Goal: Information Seeking & Learning: Learn about a topic

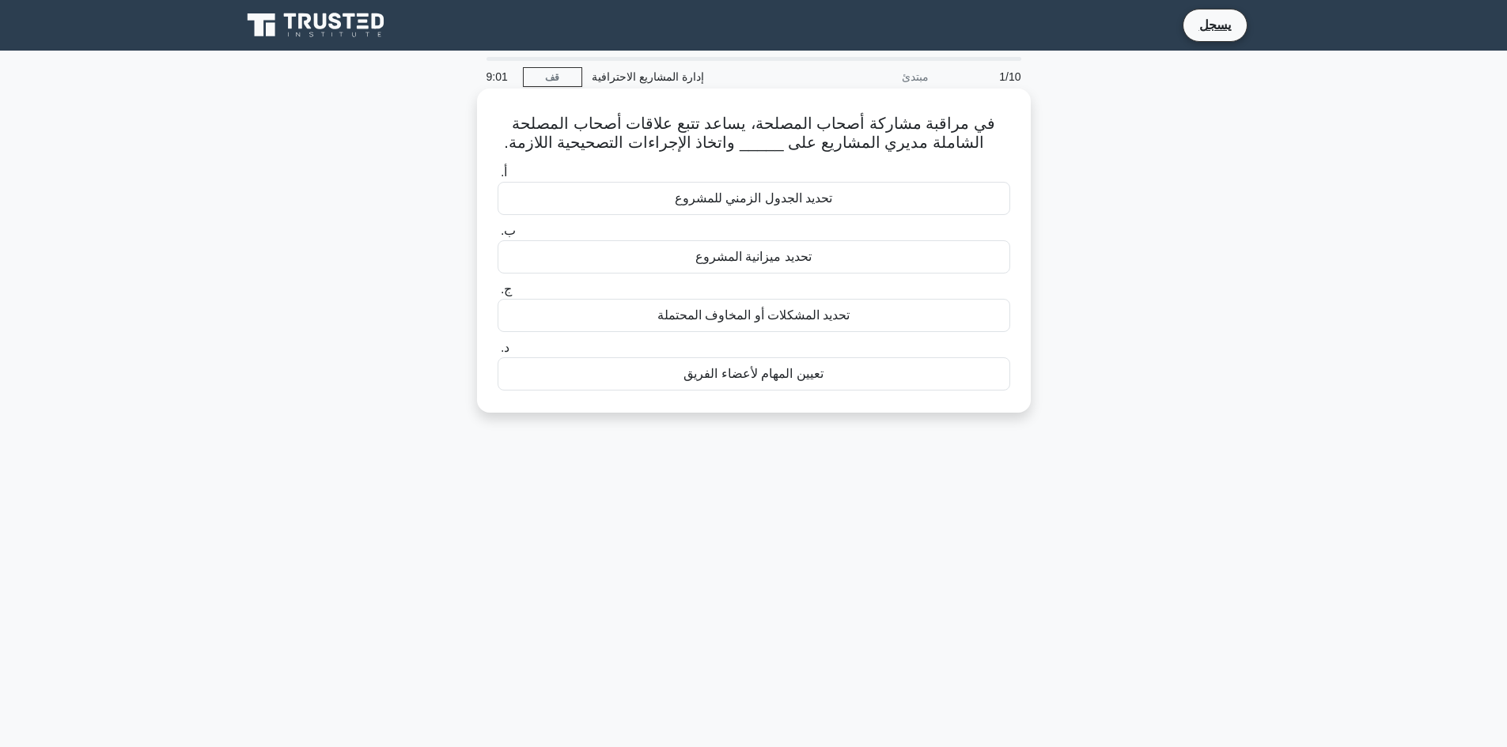
click at [853, 323] on div "تحديد المشكلات أو المخاوف المحتملة" at bounding box center [753, 315] width 513 height 33
click at [497, 295] on input "ج. تحديد المشكلات أو المخاوف المحتملة" at bounding box center [497, 290] width 0 height 10
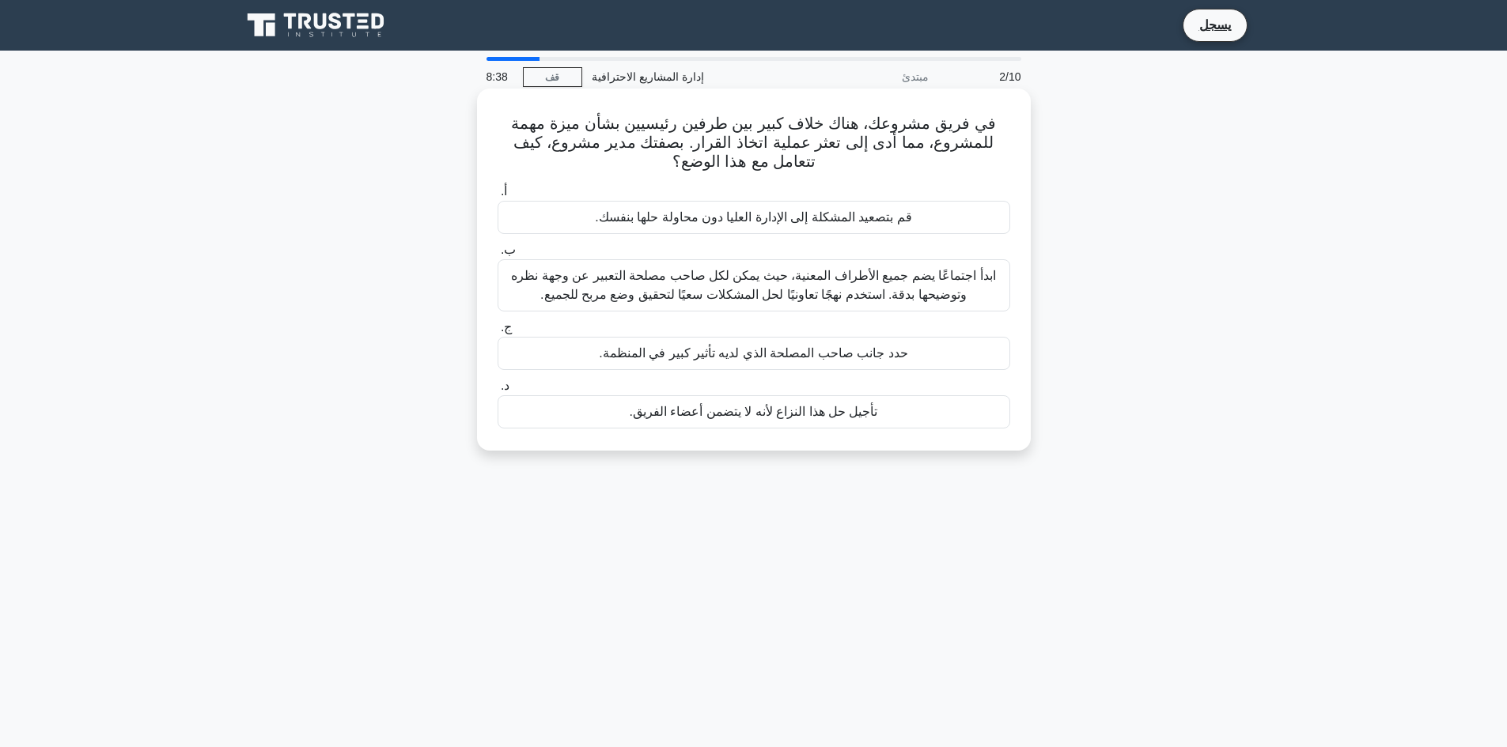
click at [748, 290] on font "ابدأ اجتماعًا يضم جميع الأطراف المعنية، حيث يمكن لكل صاحب مصلحة التعبير عن وجهة…" at bounding box center [753, 285] width 484 height 32
click at [497, 255] on input "ب. ابدأ اجتماعًا يضم جميع الأطراف المعنية، حيث يمكن لكل صاحب مصلحة التعبير عن و…" at bounding box center [497, 250] width 0 height 10
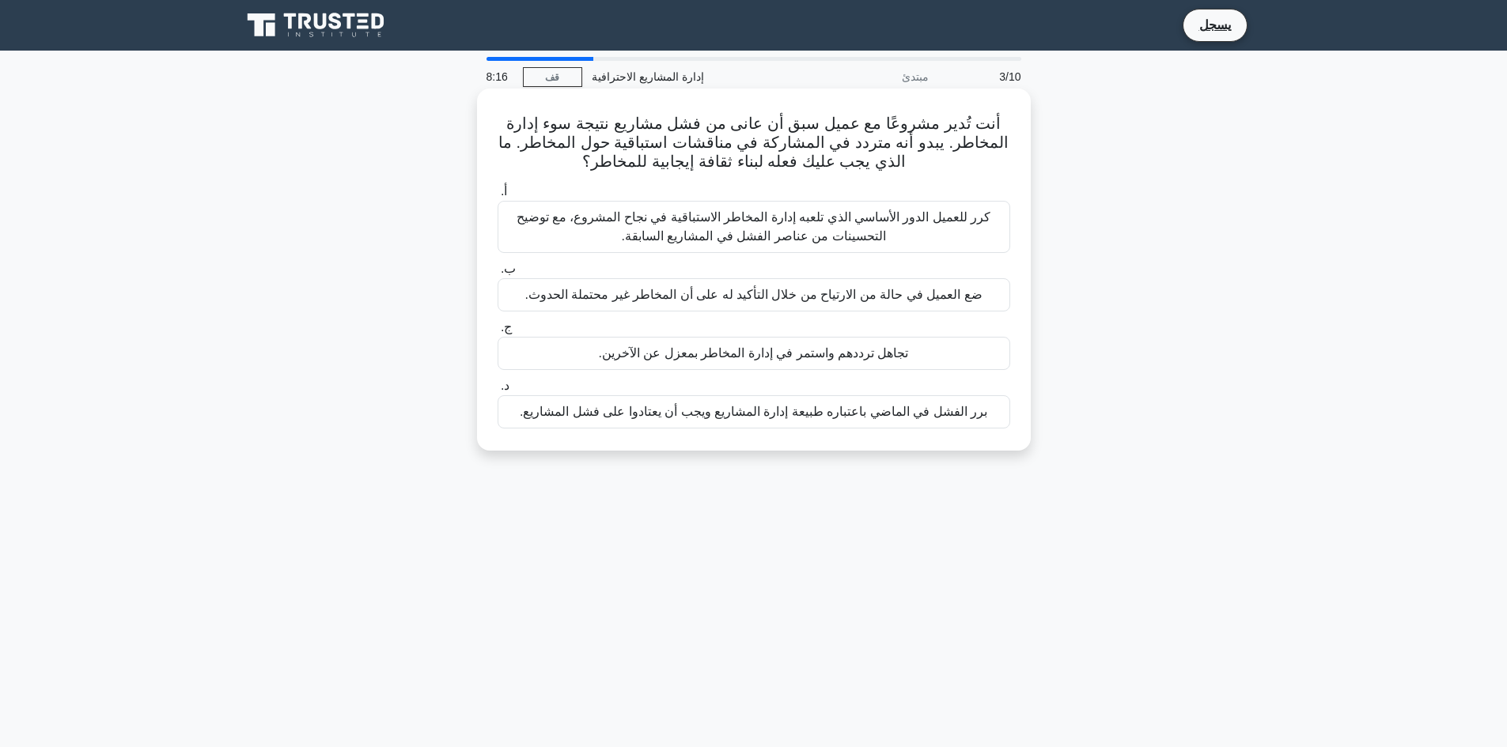
click at [882, 232] on font "كرر للعميل الدور الأساسي الذي تلعبه إدارة المخاطر الاستباقية في نجاح المشروع، م…" at bounding box center [753, 226] width 475 height 32
click at [497, 197] on input "أ. كرر للعميل الدور الأساسي الذي تلعبه إدارة المخاطر الاستباقية في نجاح المشروع…" at bounding box center [497, 192] width 0 height 10
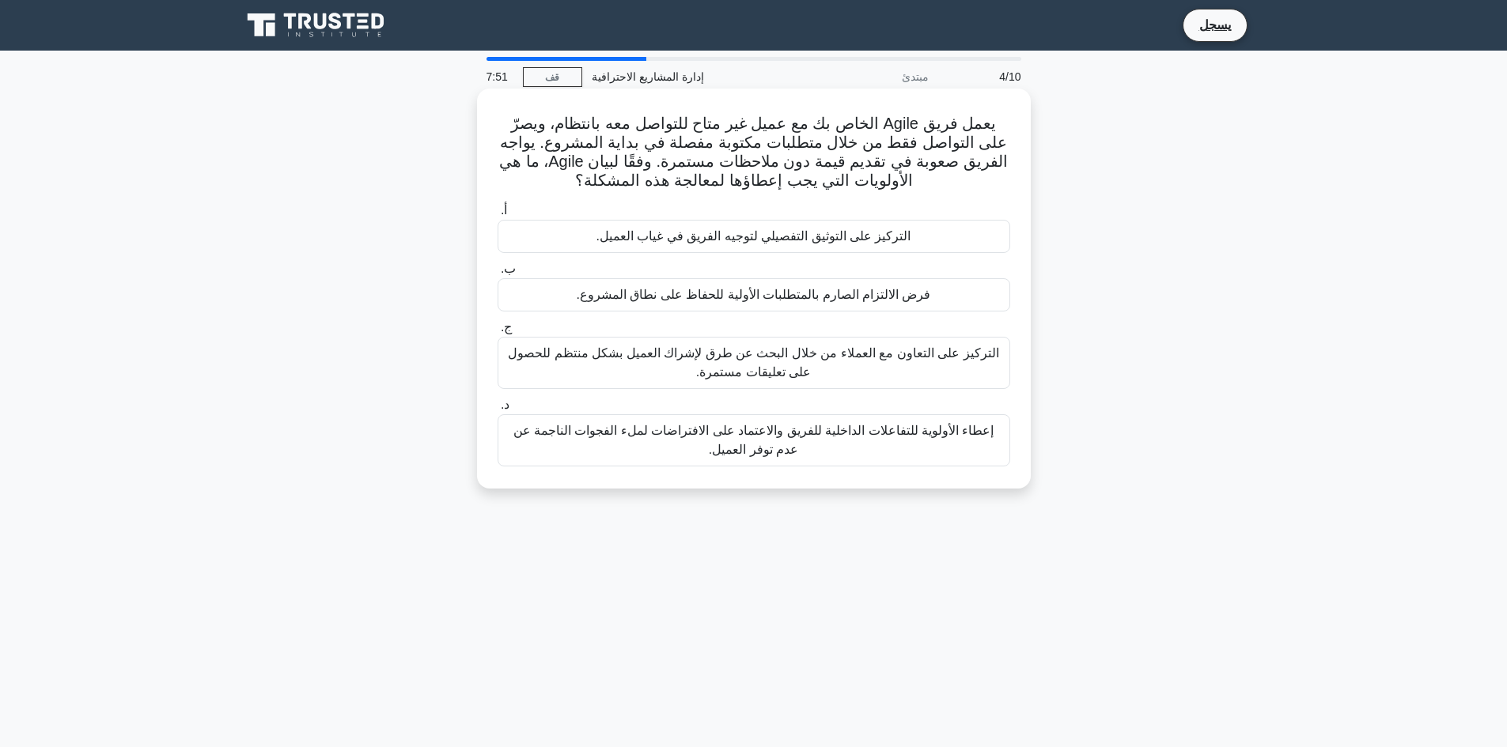
click at [743, 379] on font "التركيز على التعاون مع العملاء من خلال البحث عن طرق لإشراك العميل بشكل منتظم لل…" at bounding box center [753, 362] width 490 height 32
click at [497, 333] on input "ج. التركيز على التعاون مع العملاء من خلال البحث عن طرق لإشراك العميل بشكل منتظم…" at bounding box center [497, 328] width 0 height 10
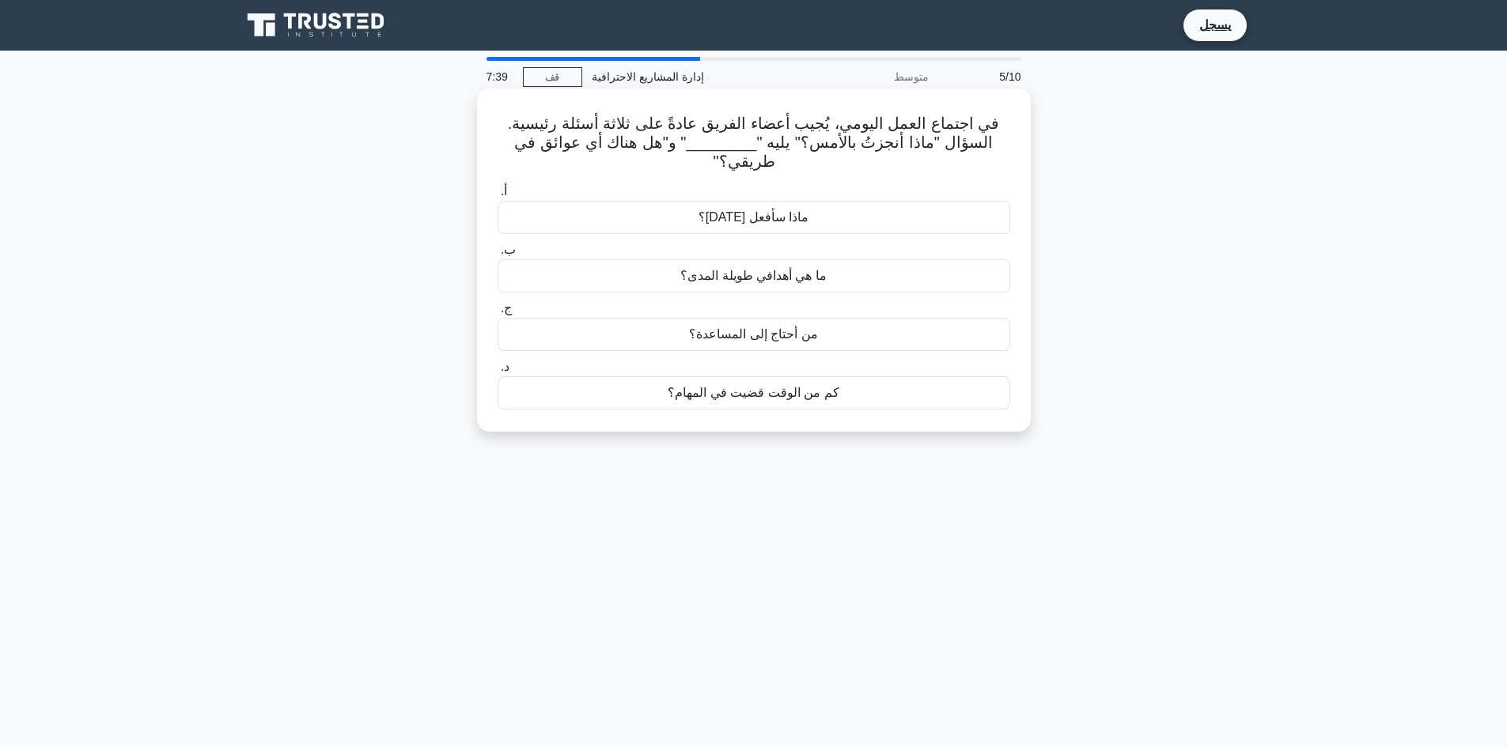
click at [777, 216] on font "ماذا سأفعل [DATE]؟" at bounding box center [753, 216] width 110 height 13
click at [497, 197] on input "أ. ماذا سأفعل [DATE]؟" at bounding box center [497, 192] width 0 height 10
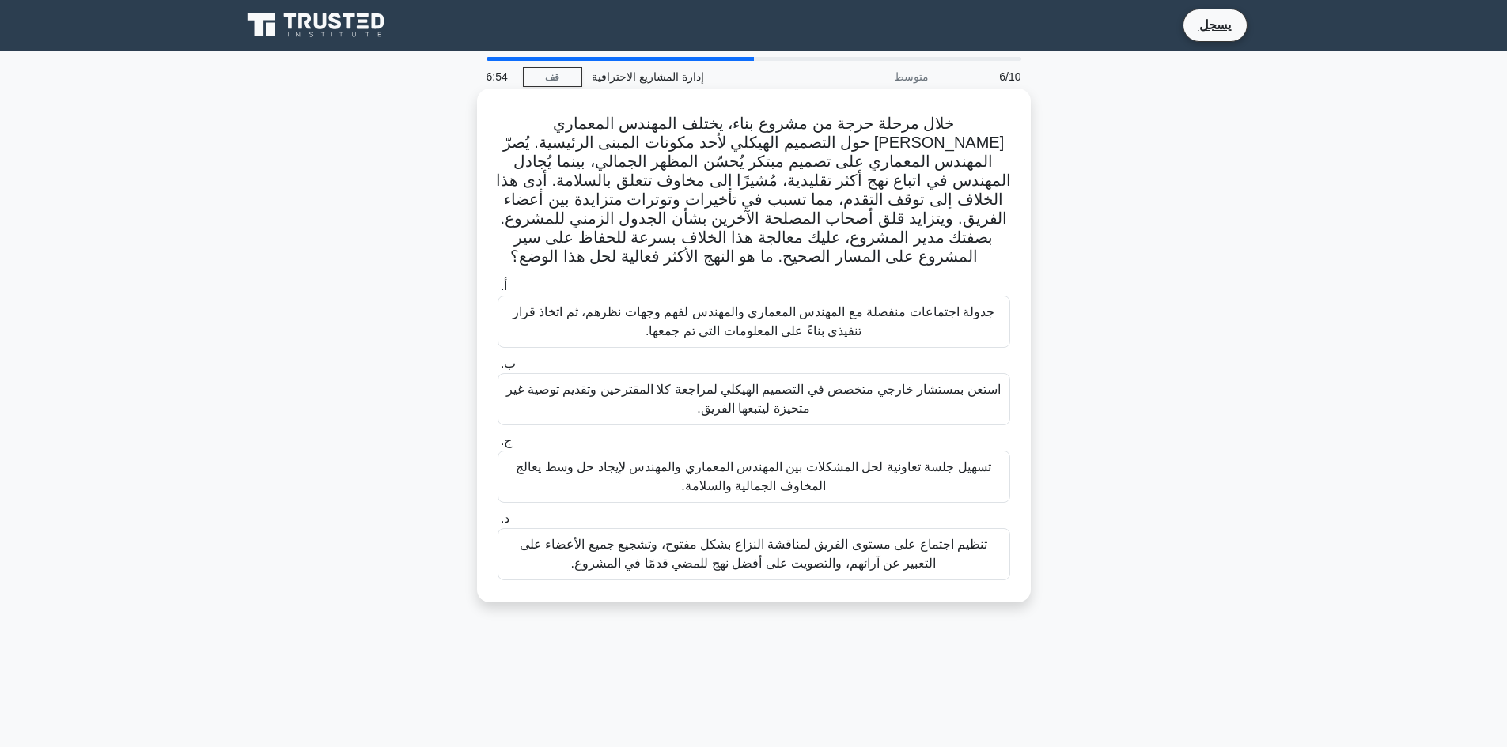
click at [766, 482] on font "تسهيل جلسة تعاونية لحل المشكلات بين المهندس المعماري والمهندس لإيجاد حل وسط يعا…" at bounding box center [753, 476] width 475 height 32
click at [497, 447] on input "ج. تسهيل جلسة تعاونية لحل المشكلات بين المهندس المعماري والمهندس لإيجاد حل وسط …" at bounding box center [497, 442] width 0 height 10
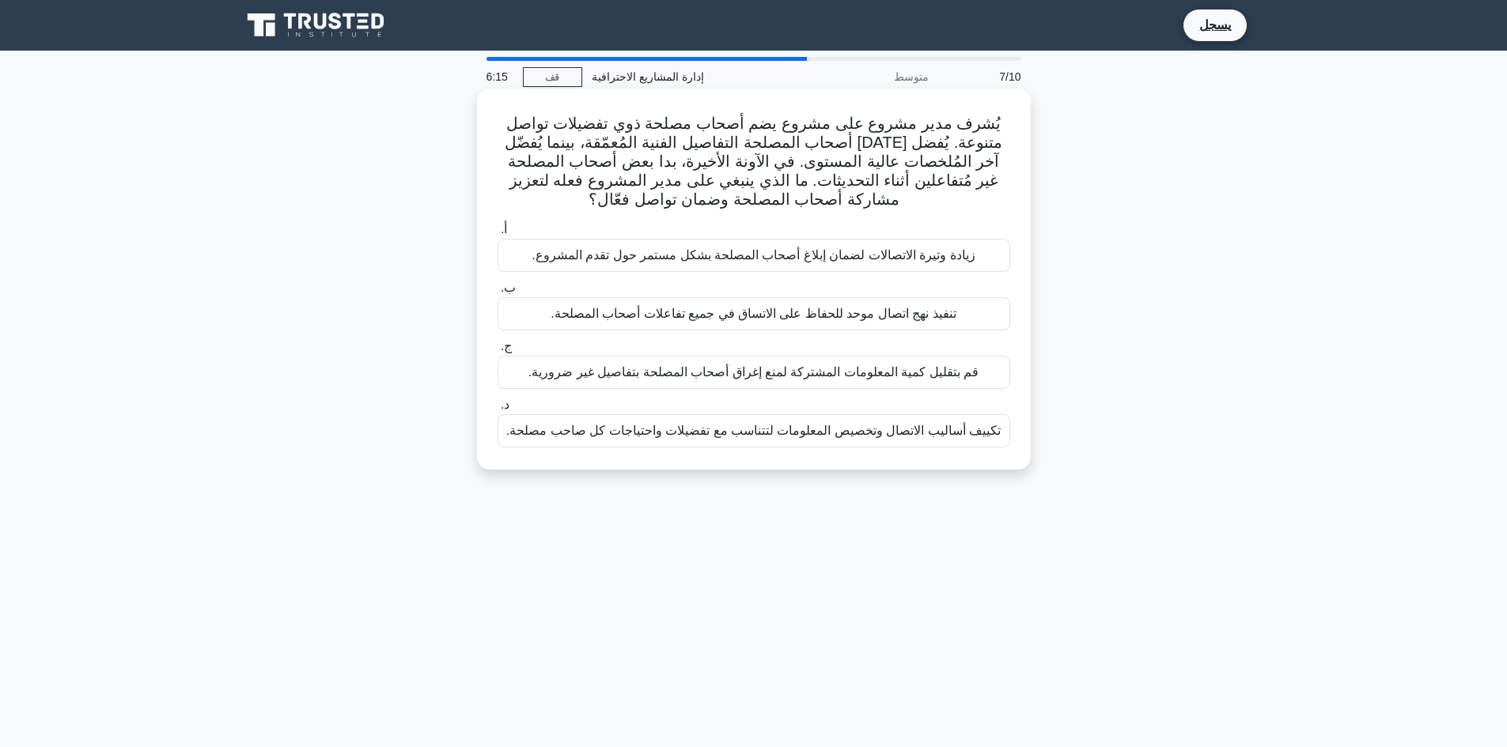
click at [752, 431] on font "تكييف أساليب الاتصال وتخصيص المعلومات لتتناسب مع تفضيلات واحتياجات كل صاحب مصلح…" at bounding box center [753, 430] width 494 height 13
click at [497, 410] on input "د. تكييف أساليب الاتصال وتخصيص المعلومات لتتناسب مع تفضيلات واحتياجات كل صاحب م…" at bounding box center [497, 405] width 0 height 10
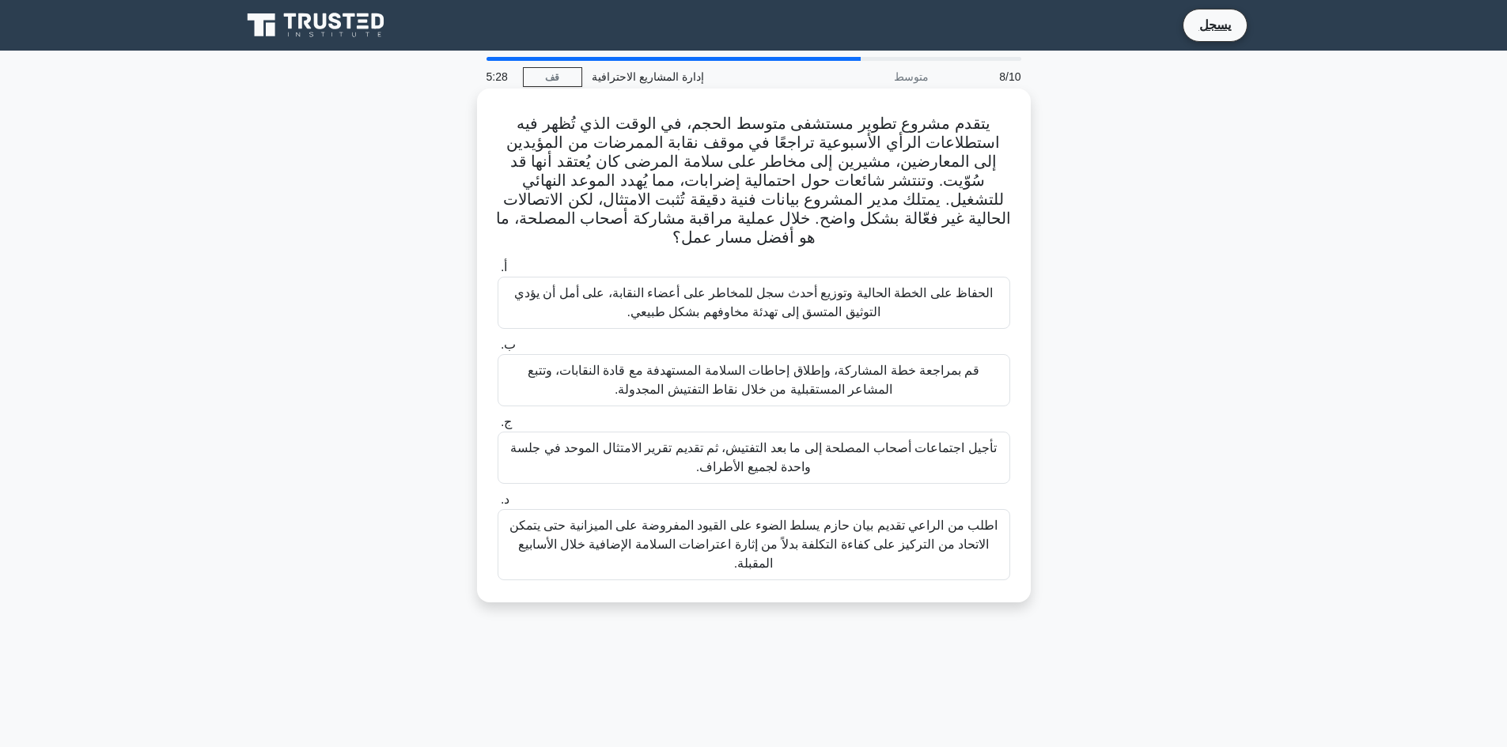
click at [650, 388] on font "قم بمراجعة خطة المشاركة، وإطلاق إحاطات السلامة المستهدفة مع قادة النقابات، وتتب…" at bounding box center [754, 380] width 452 height 32
click at [497, 350] on input "ب. قم بمراجعة خطة المشاركة، وإطلاق إحاطات السلامة المستهدفة مع قادة النقابات، و…" at bounding box center [497, 345] width 0 height 10
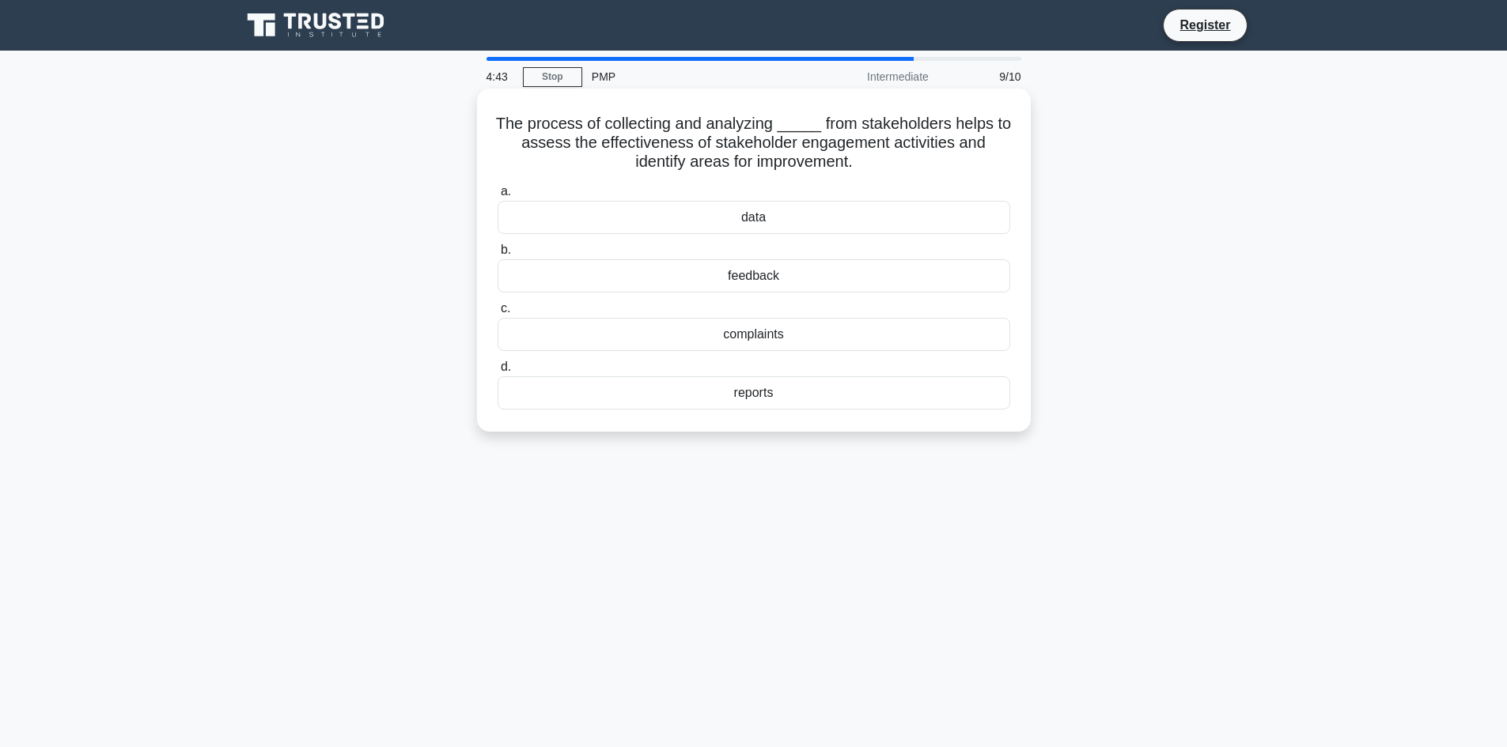
click at [797, 280] on div "feedback" at bounding box center [753, 275] width 513 height 33
click at [497, 255] on input "b. feedback" at bounding box center [497, 250] width 0 height 10
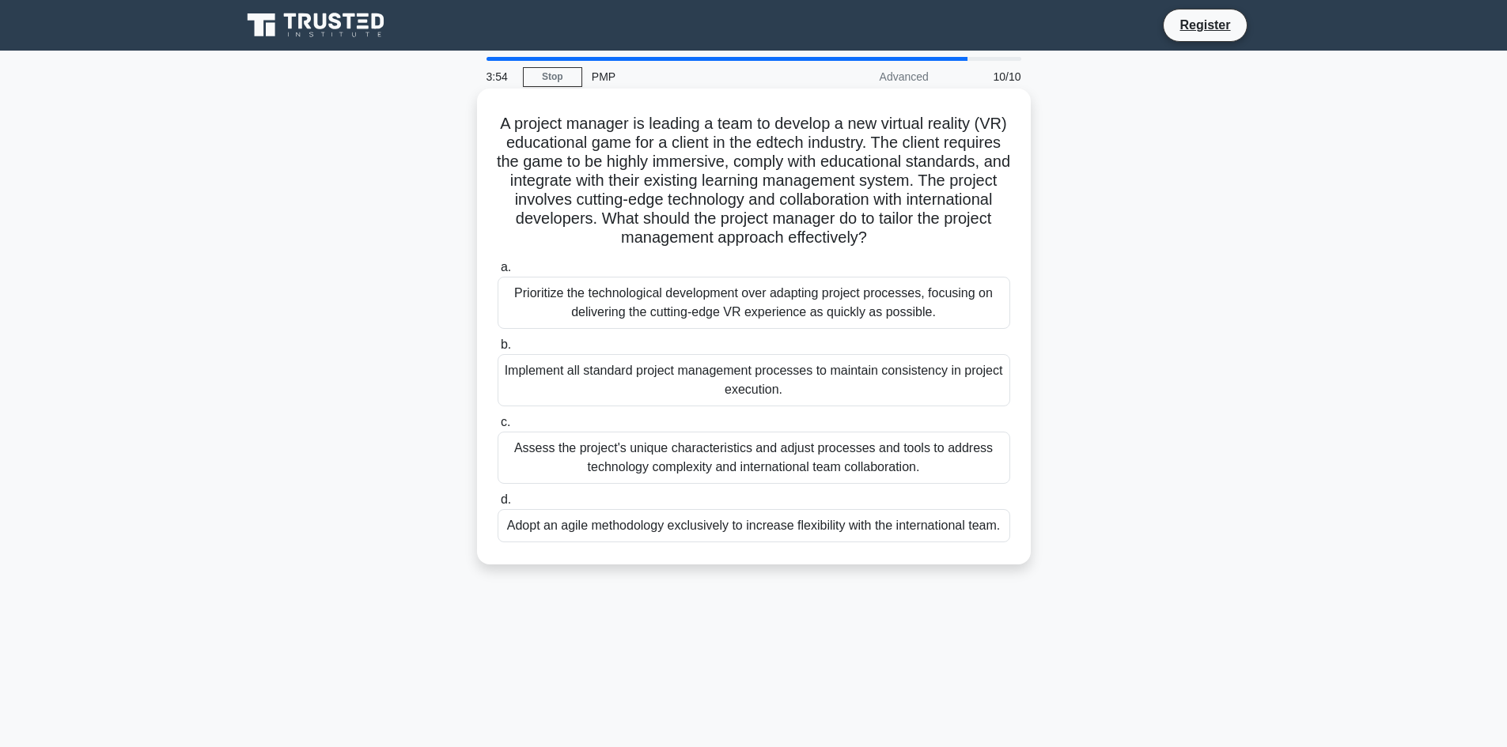
click at [723, 529] on div "Adopt an agile methodology exclusively to increase flexibility with the interna…" at bounding box center [753, 525] width 513 height 33
click at [497, 505] on input "d. Adopt an agile methodology exclusively to increase flexibility with the inte…" at bounding box center [497, 500] width 0 height 10
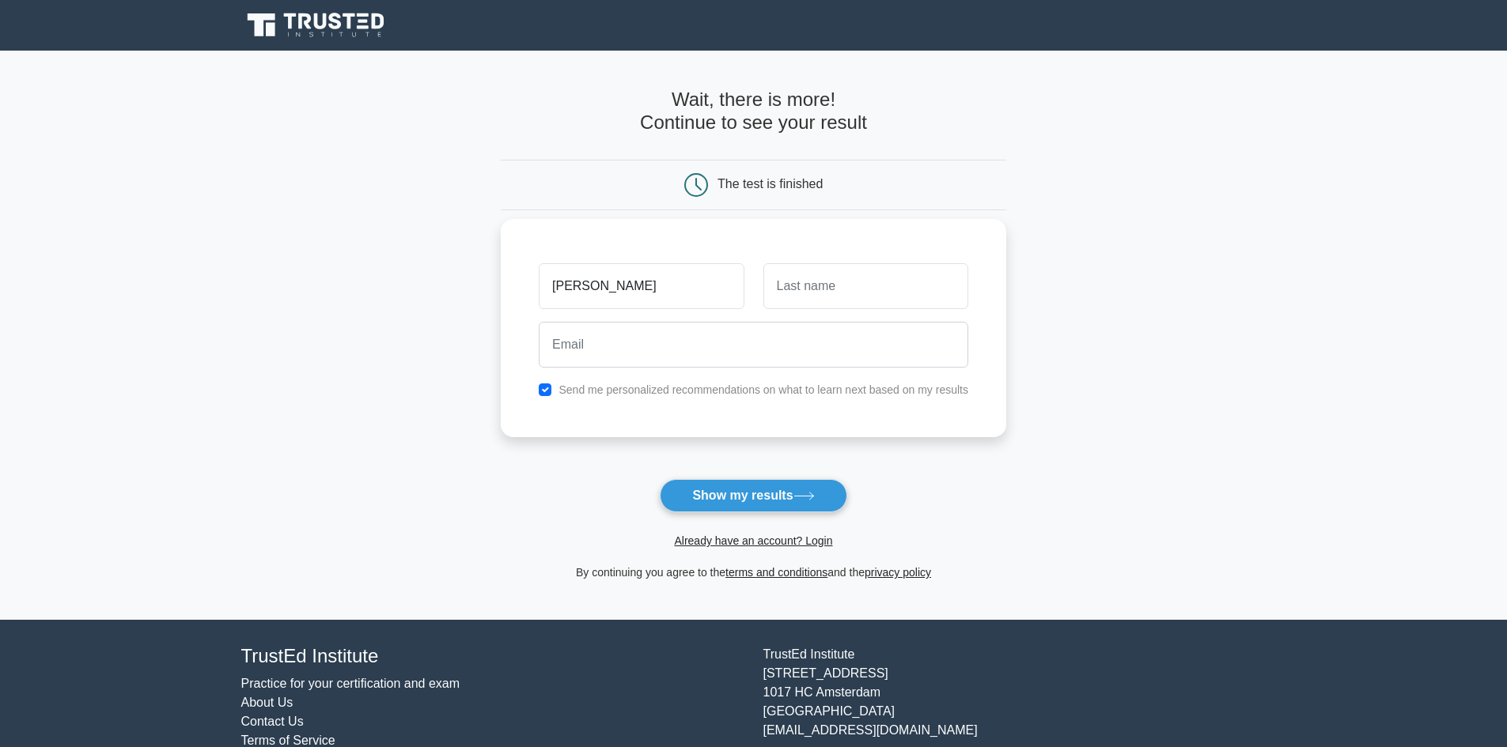
type input "[PERSON_NAME]"
click at [891, 292] on input "text" at bounding box center [865, 286] width 205 height 46
type input "rajab"
click at [701, 339] on input "email" at bounding box center [753, 345] width 429 height 46
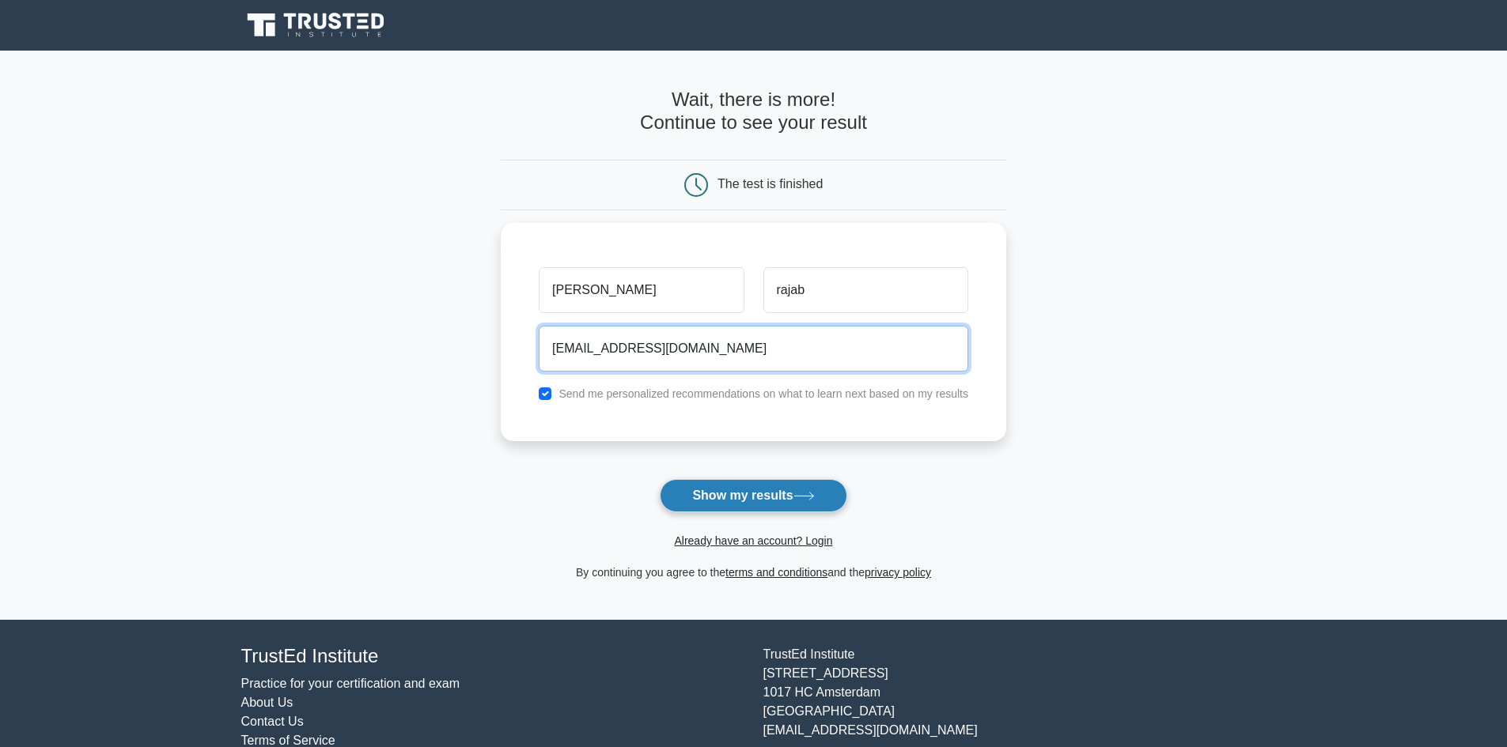
type input "struc.ahmedrajab@outlook.com"
click at [743, 494] on button "Show my results" at bounding box center [753, 495] width 187 height 33
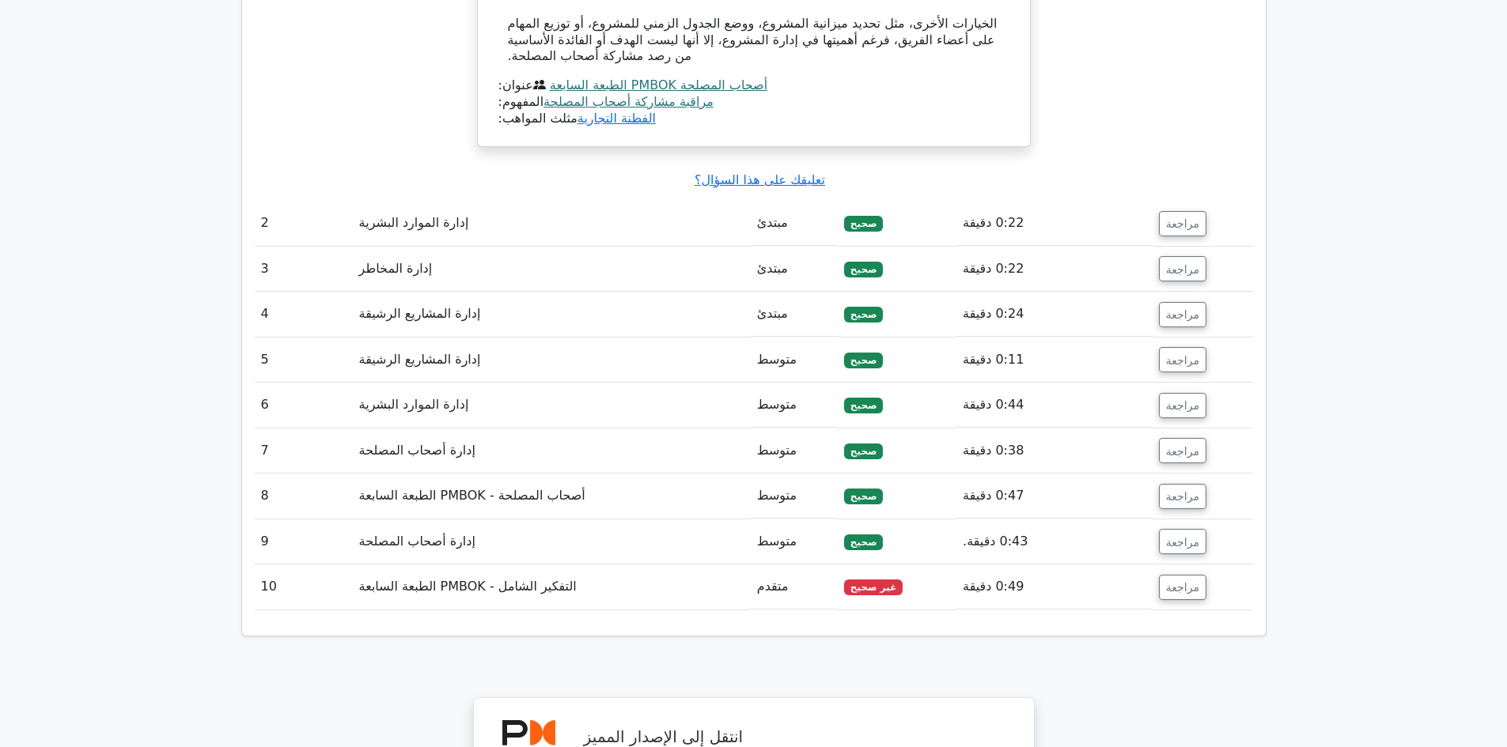
scroll to position [1840, 0]
click at [495, 577] on font "التفكير الشامل - PMBOK الطبعة السابعة" at bounding box center [468, 584] width 218 height 15
click at [923, 562] on td "غير صحيح" at bounding box center [897, 584] width 119 height 45
click at [887, 580] on font "غير صحيح" at bounding box center [873, 585] width 47 height 11
drag, startPoint x: 413, startPoint y: 555, endPoint x: 623, endPoint y: 555, distance: 210.4
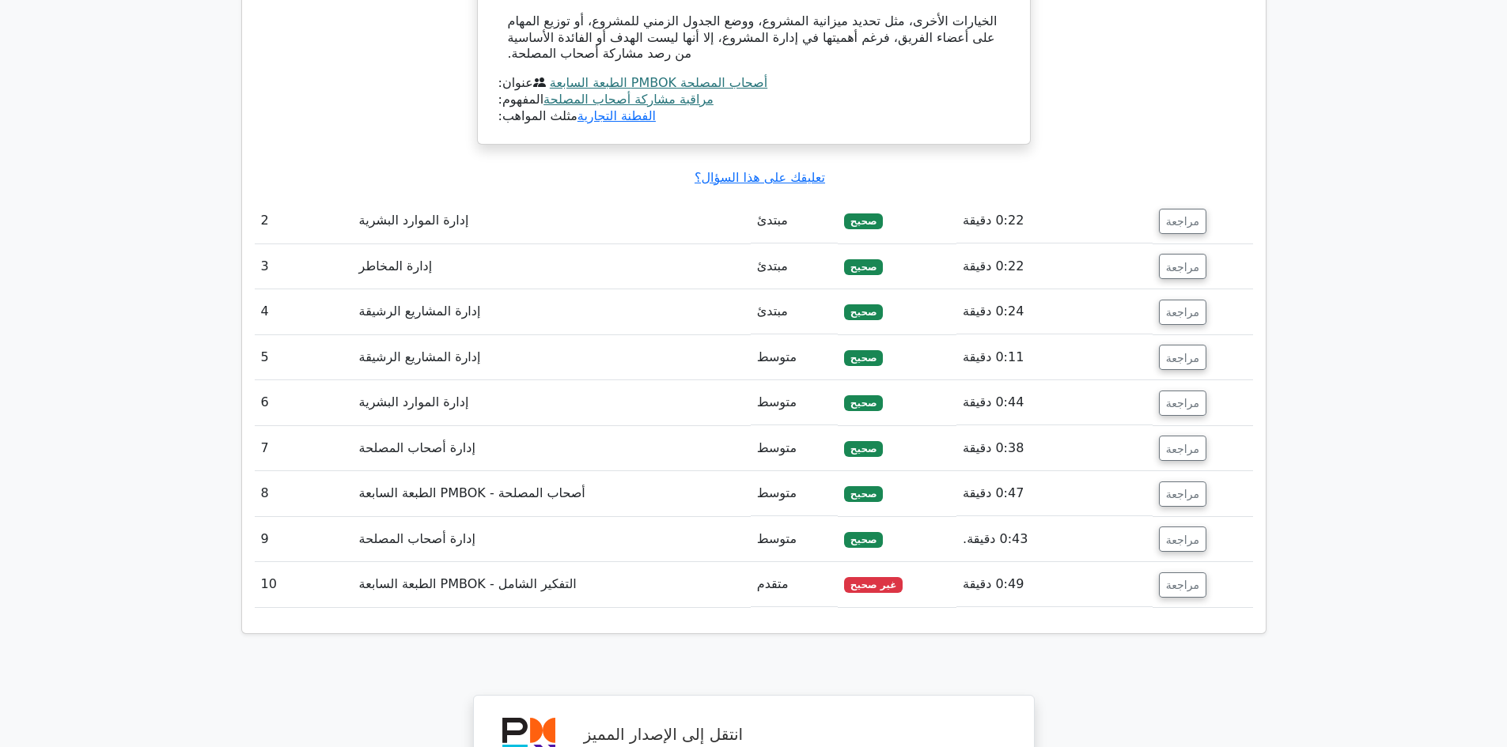
click at [413, 577] on font "التفكير الشامل - PMBOK الطبعة السابعة" at bounding box center [468, 584] width 218 height 15
drag, startPoint x: 890, startPoint y: 553, endPoint x: 1169, endPoint y: 553, distance: 279.2
click at [891, 580] on font "غير صحيح" at bounding box center [873, 585] width 47 height 11
click at [1179, 579] on font "مراجعة" at bounding box center [1182, 585] width 33 height 13
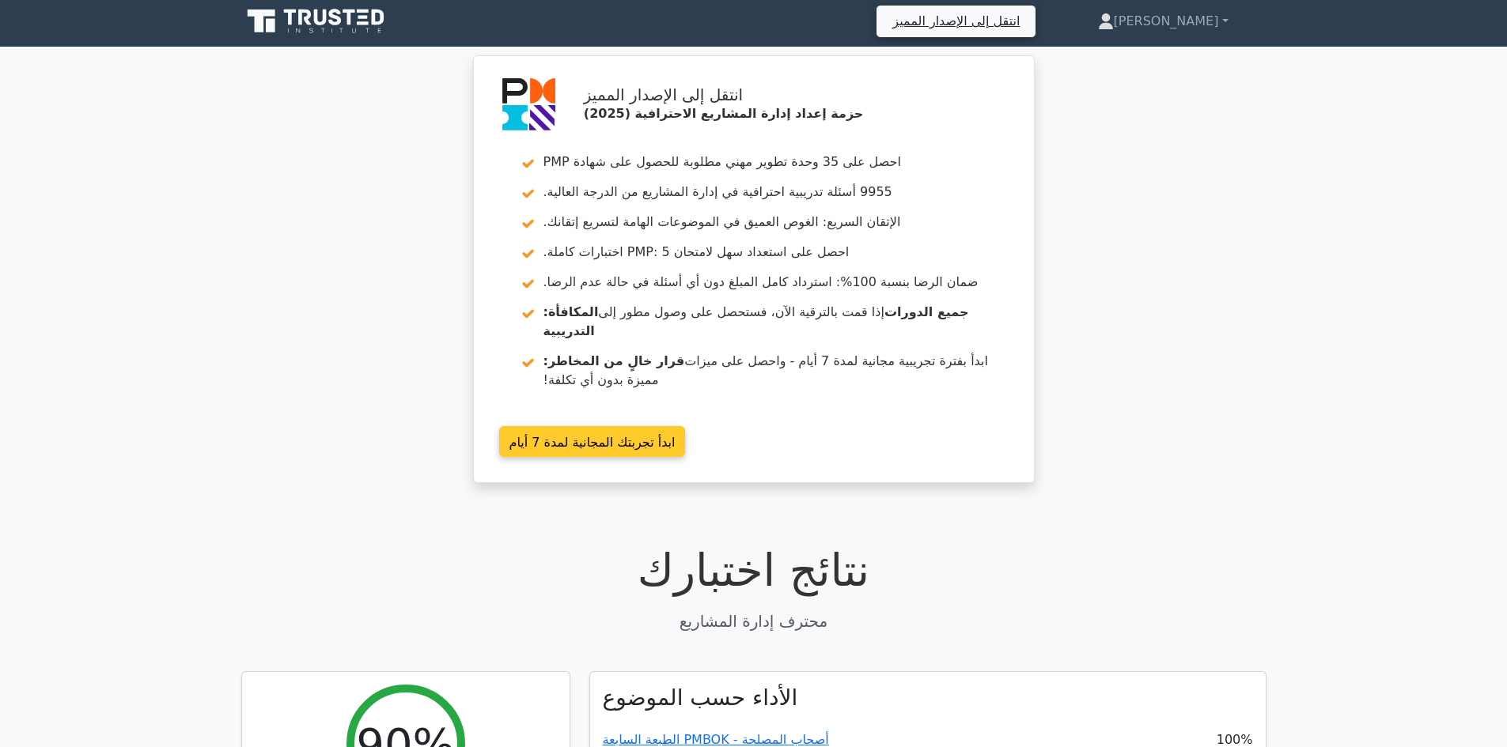
scroll to position [0, 0]
